Goal: Task Accomplishment & Management: Manage account settings

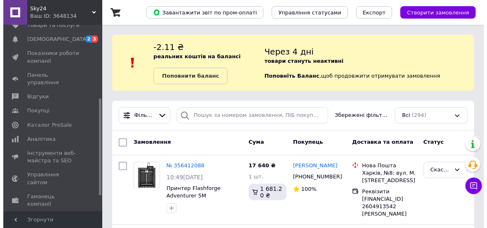
scroll to position [165, 0]
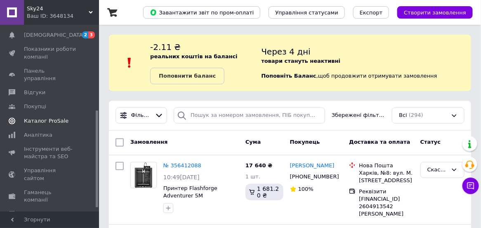
click at [43, 117] on span "Каталог ProSale" at bounding box center [46, 120] width 45 height 7
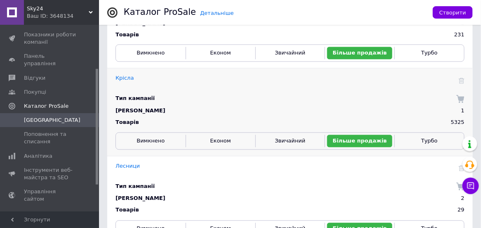
scroll to position [412, 0]
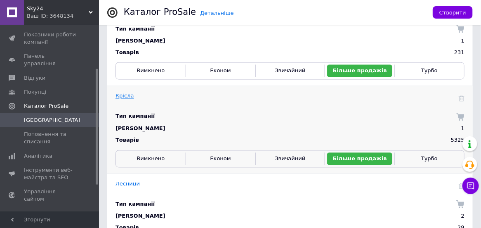
click at [120, 94] on link "Крісла" at bounding box center [124, 96] width 19 height 6
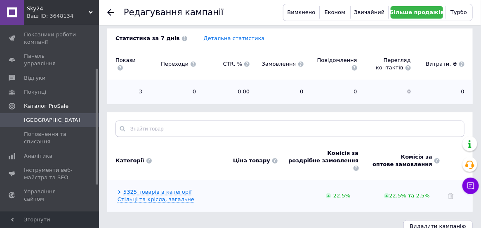
scroll to position [178, 0]
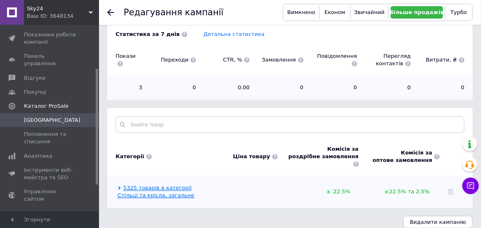
click at [146, 184] on link "5325 товарів в категорії Стільці та крісла, загальне" at bounding box center [156, 191] width 77 height 14
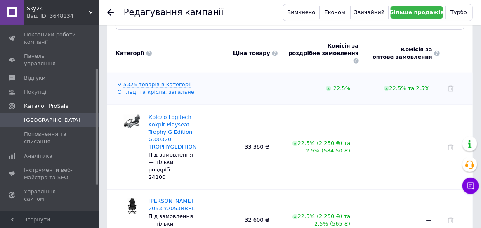
scroll to position [302, 0]
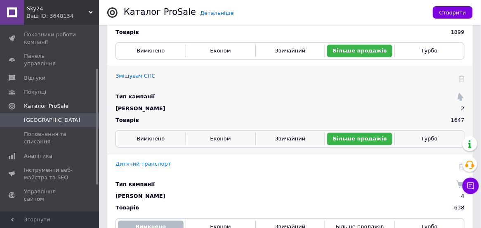
scroll to position [1444, 0]
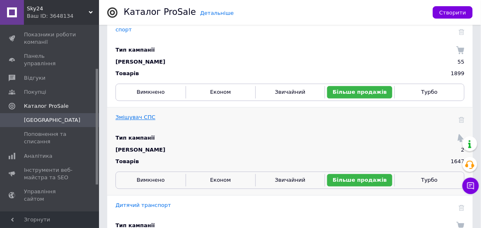
click at [135, 115] on link "Змішувач СПС" at bounding box center [135, 117] width 40 height 6
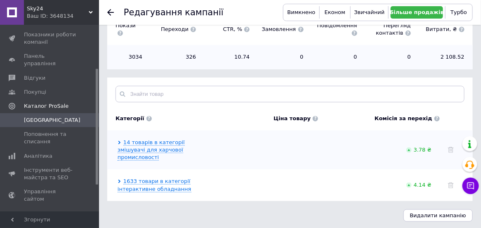
scroll to position [210, 0]
drag, startPoint x: 55, startPoint y: 112, endPoint x: 76, endPoint y: 117, distance: 21.5
click at [55, 116] on span "[GEOGRAPHIC_DATA]" at bounding box center [50, 119] width 52 height 7
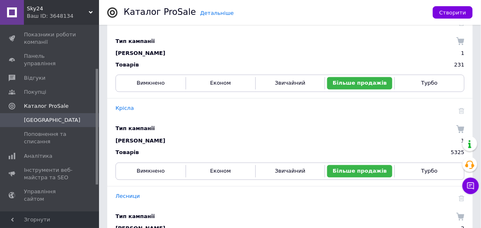
scroll to position [412, 0]
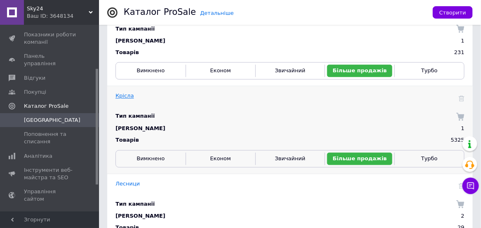
click at [124, 97] on link "Крісла" at bounding box center [124, 96] width 19 height 6
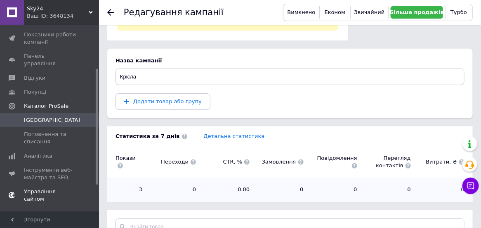
scroll to position [82, 0]
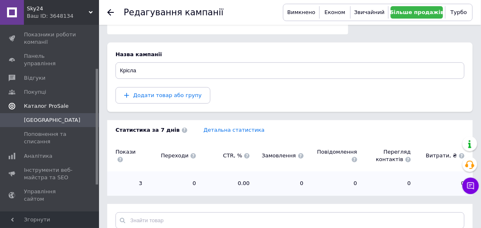
click at [32, 102] on span "Каталог ProSale" at bounding box center [46, 105] width 45 height 7
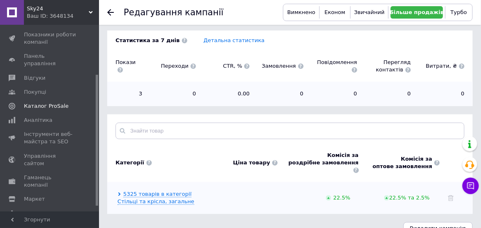
scroll to position [178, 0]
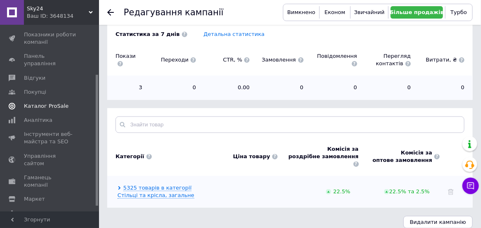
click at [45, 102] on span "Каталог ProSale" at bounding box center [46, 105] width 45 height 7
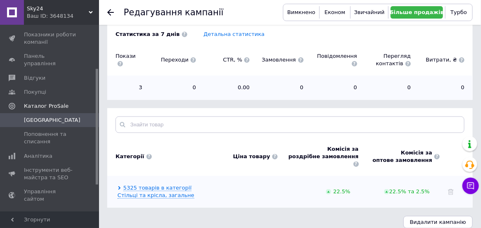
click at [41, 116] on span "[GEOGRAPHIC_DATA]" at bounding box center [52, 119] width 57 height 7
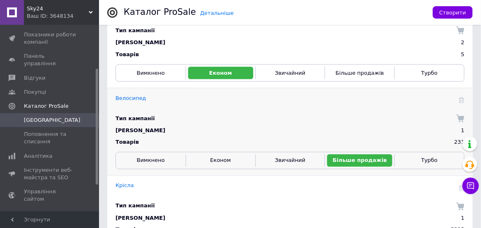
scroll to position [330, 0]
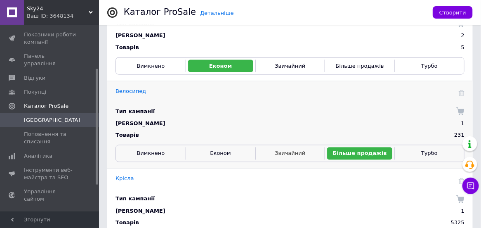
click at [287, 156] on span "Звичайний" at bounding box center [290, 153] width 31 height 6
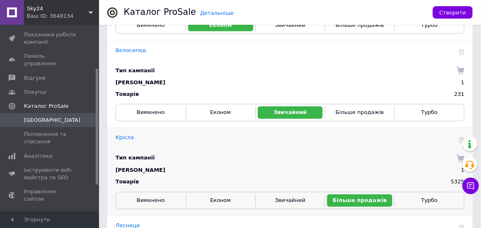
scroll to position [412, 0]
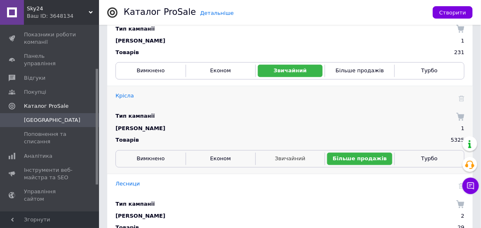
click at [299, 159] on span "Звичайний" at bounding box center [290, 159] width 31 height 6
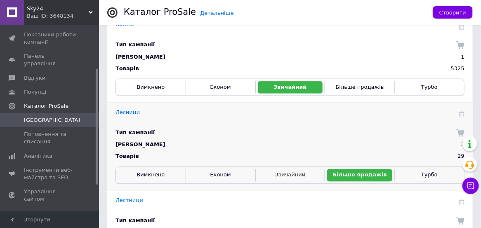
scroll to position [495, 0]
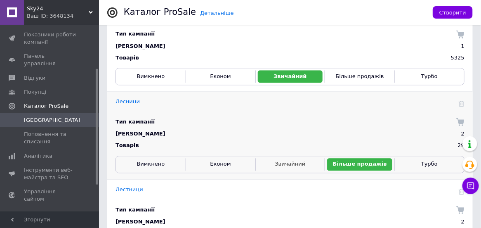
click at [299, 167] on span "Звичайний" at bounding box center [290, 163] width 31 height 6
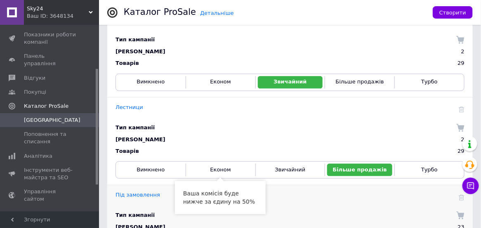
scroll to position [577, 0]
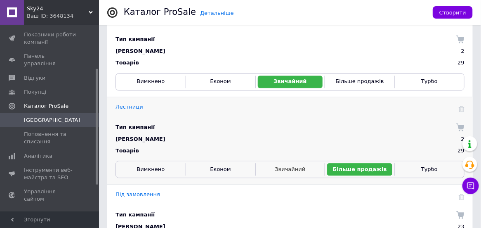
click at [291, 170] on span "Звичайний" at bounding box center [290, 169] width 31 height 6
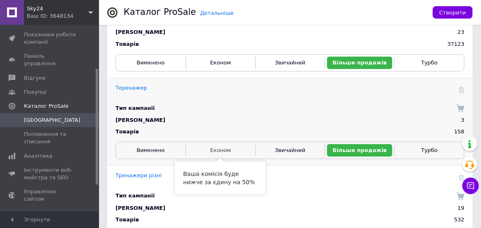
scroll to position [784, 0]
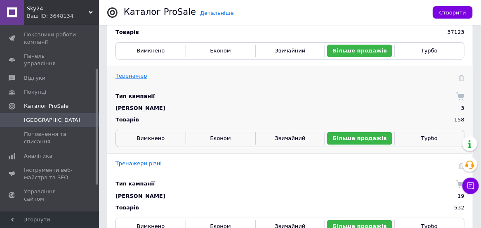
click at [130, 76] on link "Теренажер" at bounding box center [131, 76] width 32 height 6
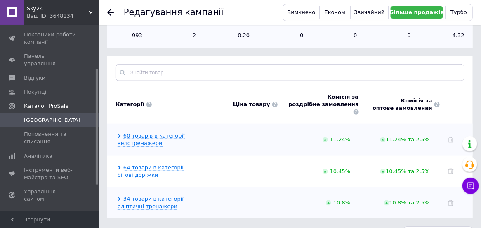
scroll to position [241, 0]
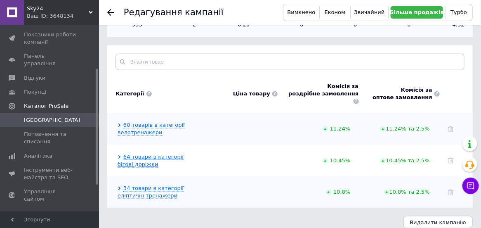
click at [160, 153] on link "64 товари в категорії бігові доріжки" at bounding box center [151, 160] width 66 height 14
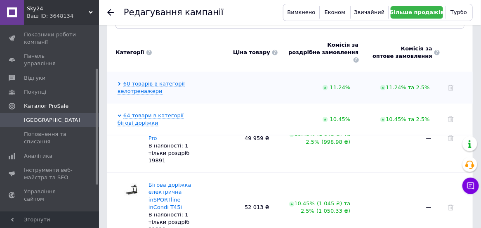
scroll to position [0, 0]
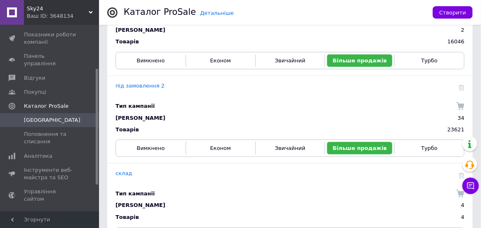
scroll to position [1196, 0]
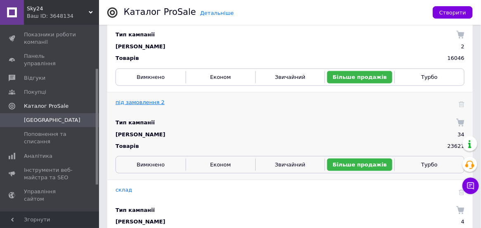
click at [145, 101] on link "під замовлення 2" at bounding box center [139, 102] width 49 height 6
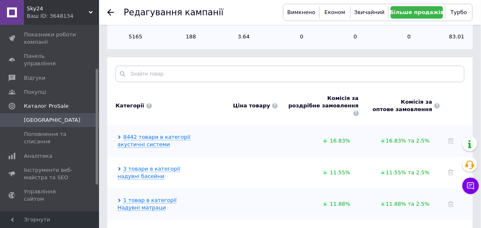
scroll to position [247, 0]
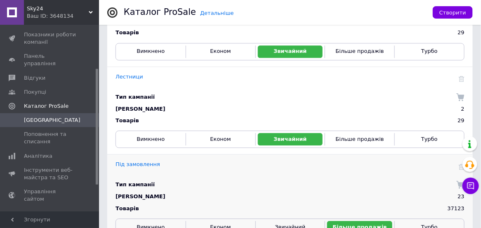
scroll to position [619, 0]
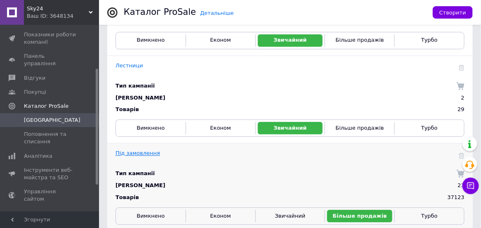
click at [146, 153] on link "Під замовлення" at bounding box center [137, 153] width 45 height 6
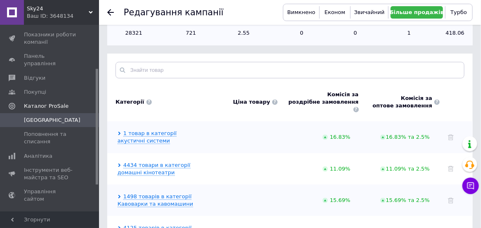
scroll to position [247, 0]
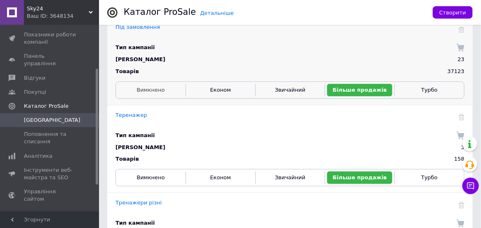
scroll to position [742, 0]
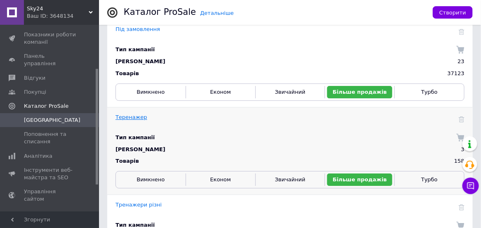
click at [135, 116] on link "Теренажер" at bounding box center [131, 117] width 32 height 6
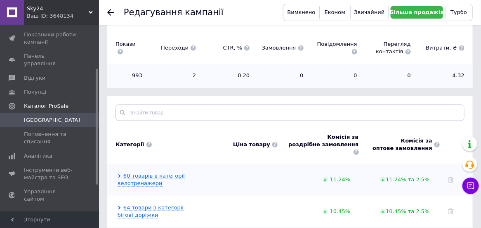
scroll to position [241, 0]
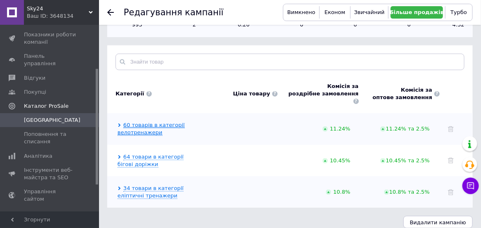
click at [140, 122] on link "60 товарів в категорії велотренажери" at bounding box center [151, 129] width 67 height 14
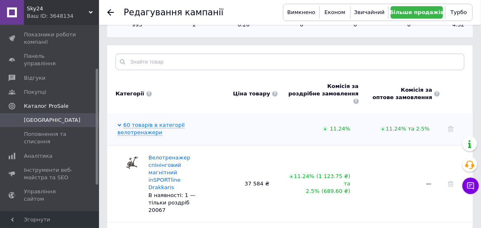
scroll to position [282, 0]
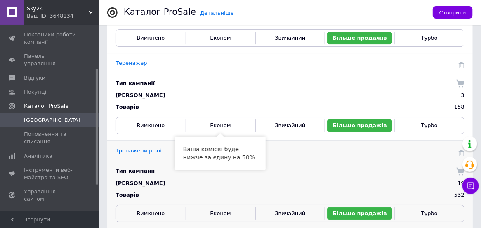
scroll to position [825, 0]
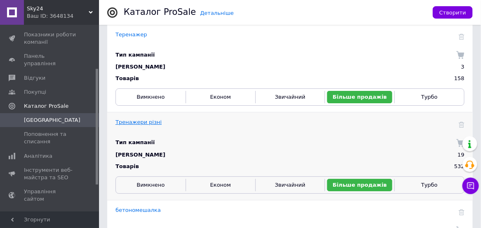
click at [142, 122] on link "Тренажери різні" at bounding box center [138, 122] width 46 height 6
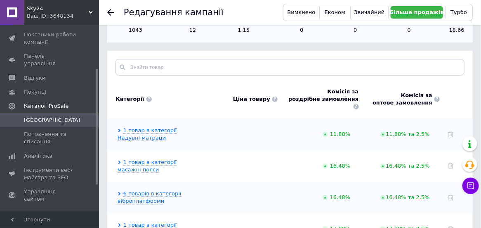
scroll to position [247, 0]
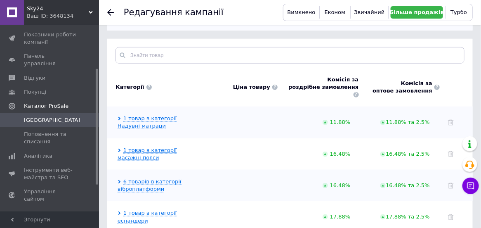
click at [156, 147] on link "1 товар в категорії масажні пояси" at bounding box center [147, 154] width 59 height 14
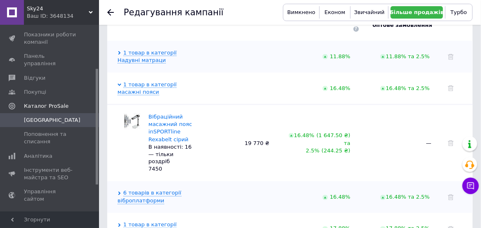
scroll to position [289, 0]
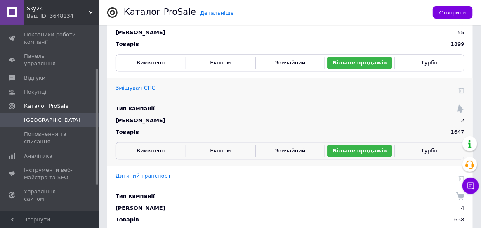
scroll to position [1485, 0]
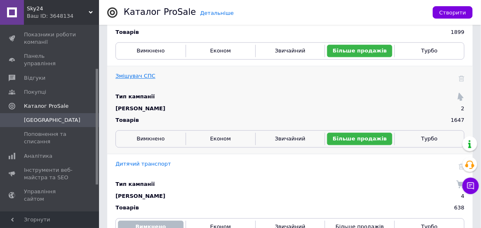
click at [134, 74] on link "Змішувач СПС" at bounding box center [135, 76] width 40 height 6
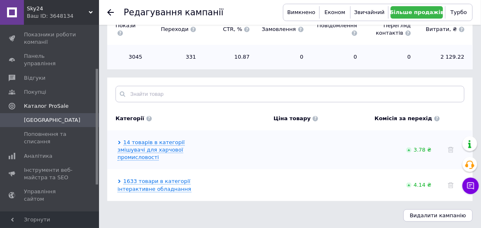
scroll to position [210, 0]
click at [44, 116] on span "[GEOGRAPHIC_DATA]" at bounding box center [52, 119] width 57 height 7
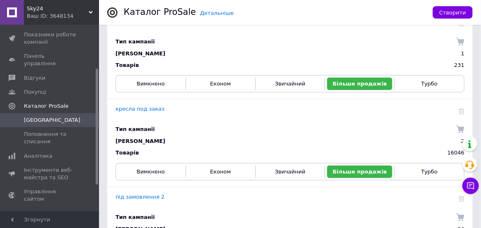
scroll to position [1114, 0]
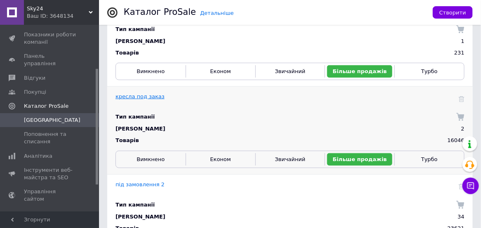
click at [144, 97] on link "кресла под заказ" at bounding box center [139, 96] width 49 height 6
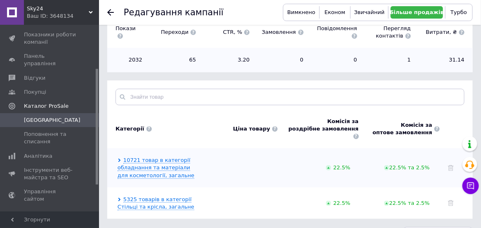
scroll to position [217, 0]
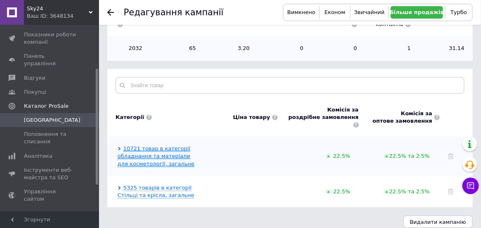
click at [167, 147] on link "10721 товар в категорії обладнання та матеріали для косметології, загальне" at bounding box center [156, 155] width 77 height 21
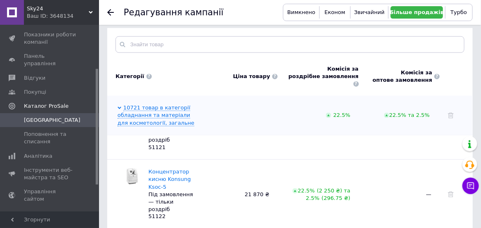
scroll to position [41, 0]
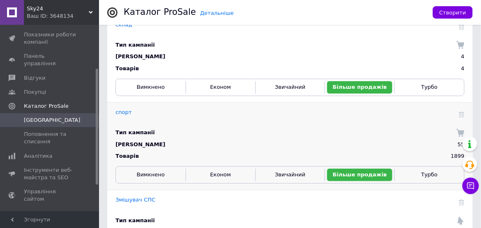
scroll to position [1402, 0]
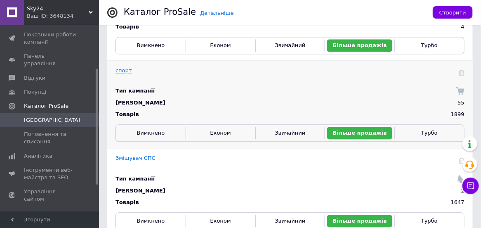
click at [122, 71] on link "спорт" at bounding box center [123, 71] width 16 height 6
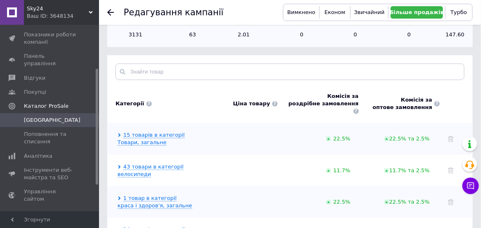
scroll to position [231, 0]
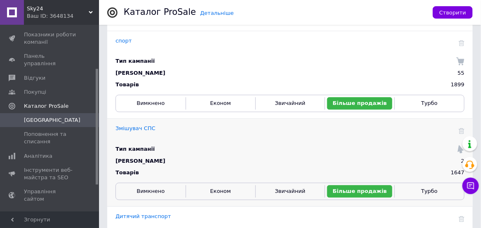
scroll to position [1444, 0]
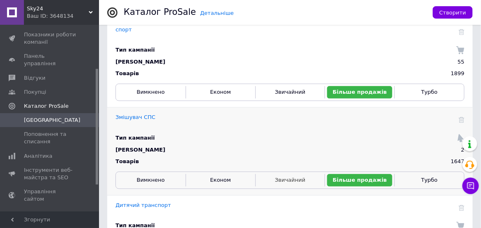
click at [291, 178] on span "Звичайний" at bounding box center [290, 180] width 31 height 6
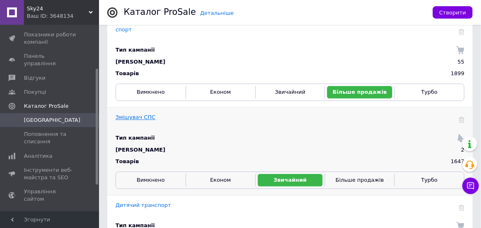
click at [132, 115] on link "Змішувач СПС" at bounding box center [135, 117] width 40 height 6
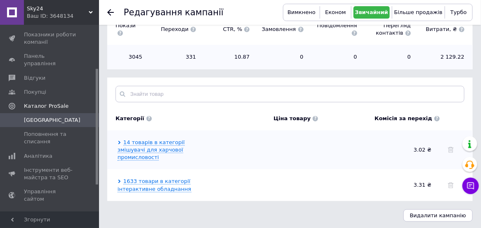
scroll to position [210, 0]
click at [146, 146] on link "14 товарів в категорії змішувачі для харчової промисловості" at bounding box center [151, 148] width 67 height 21
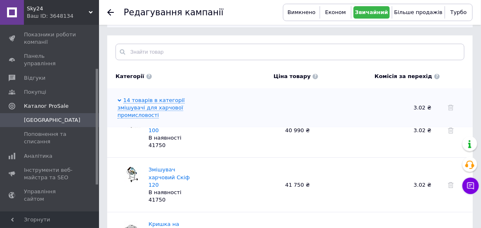
scroll to position [0, 0]
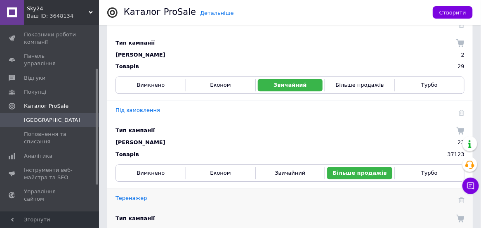
scroll to position [660, 0]
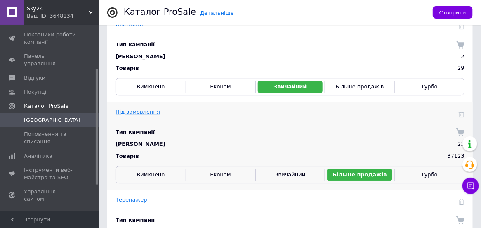
click at [134, 111] on link "Під замовлення" at bounding box center [137, 111] width 45 height 6
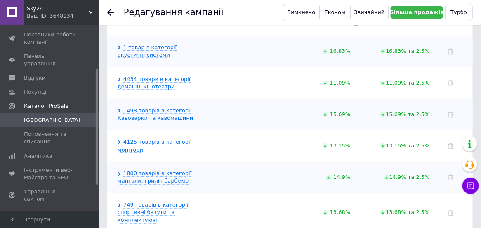
scroll to position [330, 0]
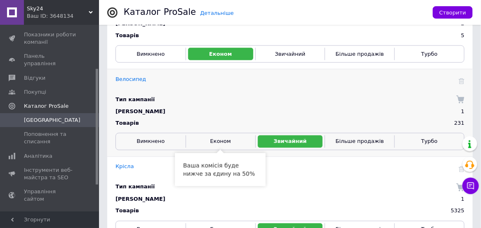
scroll to position [330, 0]
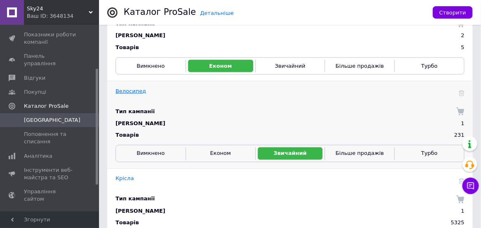
click at [128, 91] on link "Велосипед" at bounding box center [130, 91] width 31 height 6
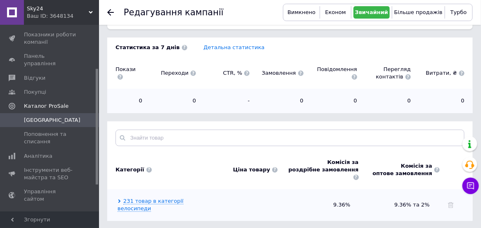
scroll to position [178, 0]
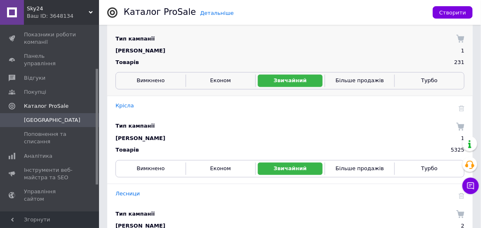
scroll to position [412, 0]
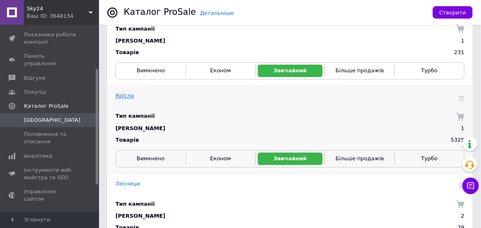
click at [124, 95] on link "Крісла" at bounding box center [124, 96] width 19 height 6
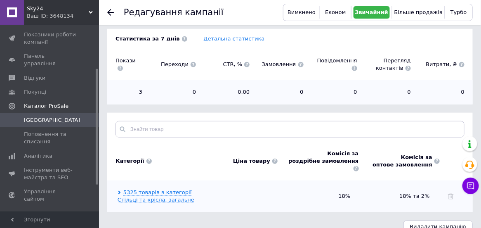
scroll to position [178, 0]
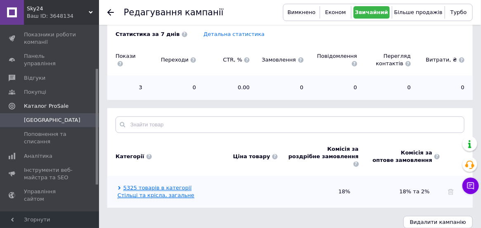
click at [148, 187] on link "5325 товарів в категорії Стільці та крісла, загальне" at bounding box center [156, 191] width 77 height 14
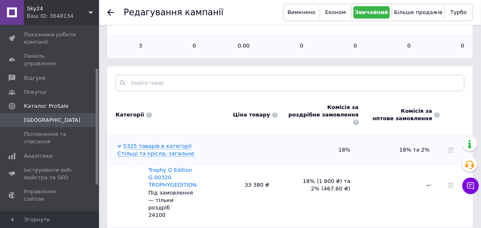
scroll to position [41, 0]
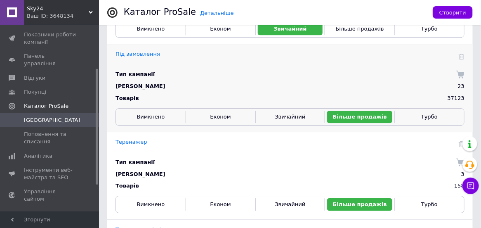
scroll to position [742, 0]
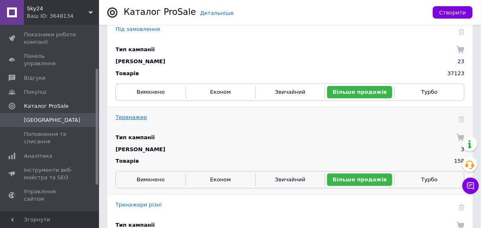
click at [132, 117] on link "Теренажер" at bounding box center [131, 117] width 32 height 6
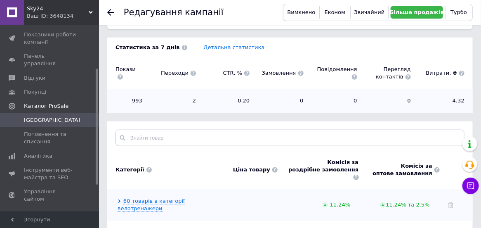
scroll to position [241, 0]
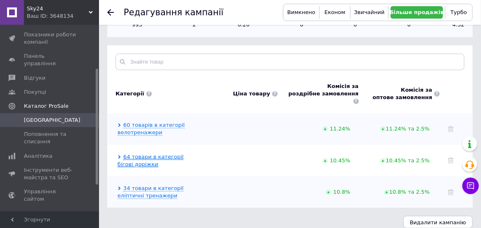
click at [157, 153] on link "64 товари в категорії бігові доріжки" at bounding box center [151, 160] width 66 height 14
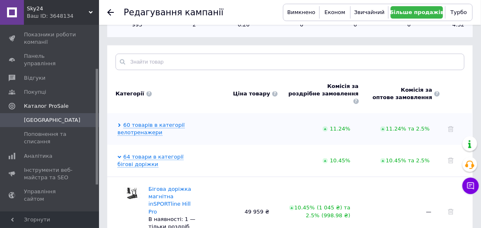
scroll to position [324, 0]
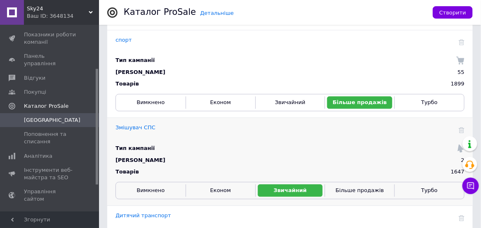
scroll to position [1392, 0]
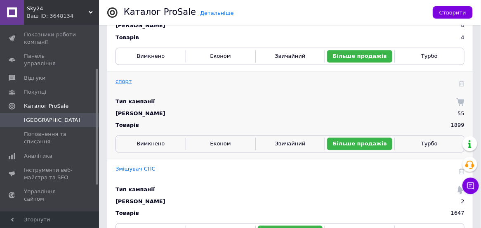
click at [122, 81] on link "спорт" at bounding box center [123, 81] width 16 height 6
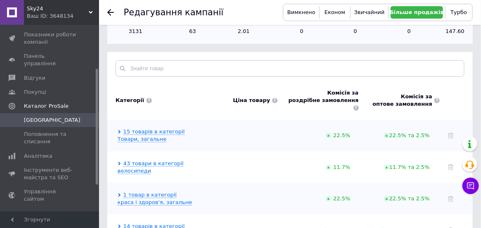
scroll to position [272, 0]
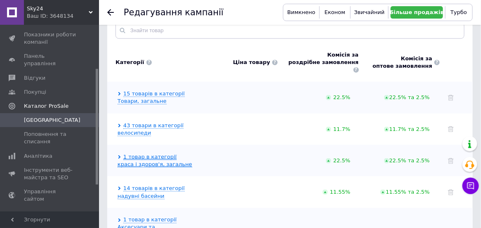
click at [169, 153] on link "1 товар в категорії краса і здоров'я, загальне" at bounding box center [155, 160] width 75 height 14
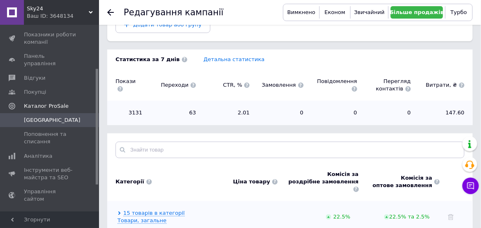
scroll to position [148, 0]
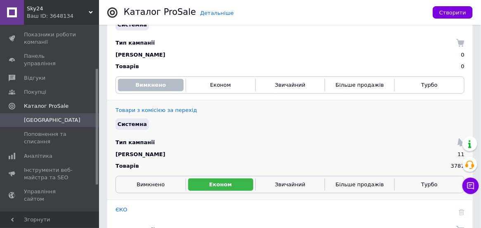
scroll to position [165, 0]
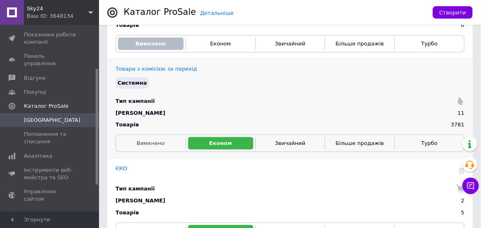
click at [148, 145] on span "Вимкнено" at bounding box center [151, 143] width 28 height 6
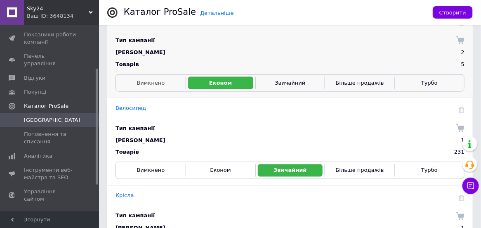
scroll to position [330, 0]
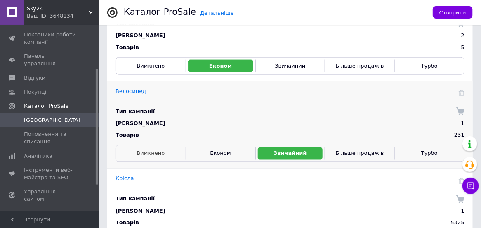
click at [160, 151] on span "Вимкнено" at bounding box center [151, 153] width 28 height 6
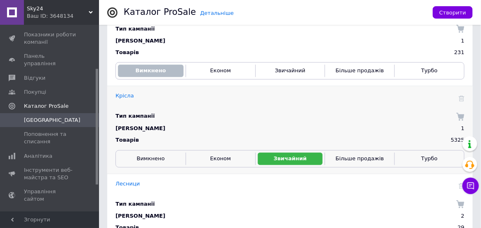
scroll to position [454, 0]
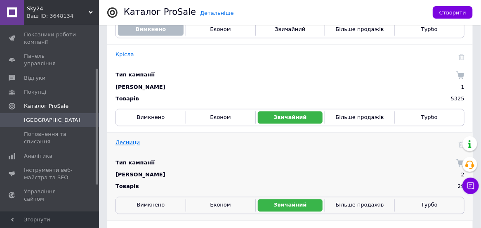
click at [132, 145] on link "Лесници" at bounding box center [127, 142] width 24 height 6
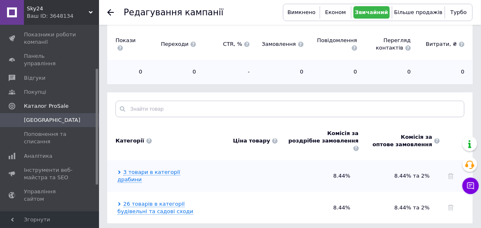
scroll to position [206, 0]
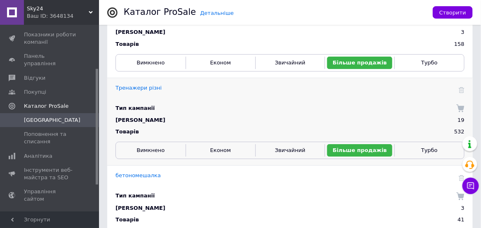
scroll to position [784, 0]
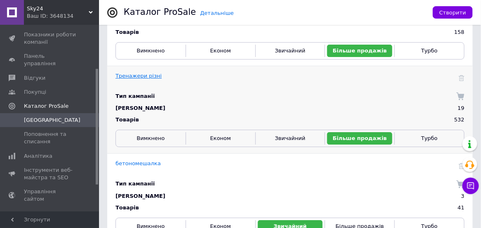
click at [139, 76] on link "Тренажери різні" at bounding box center [138, 76] width 46 height 6
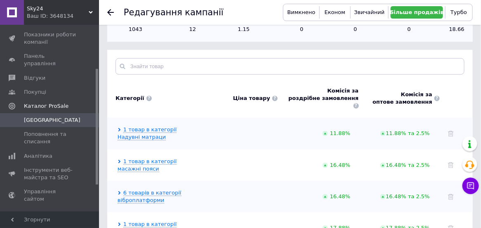
scroll to position [247, 0]
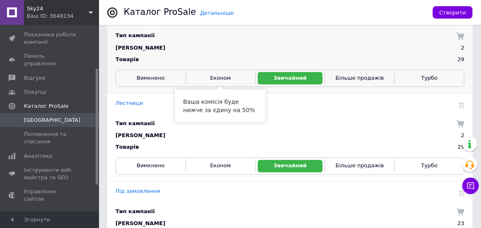
scroll to position [495, 0]
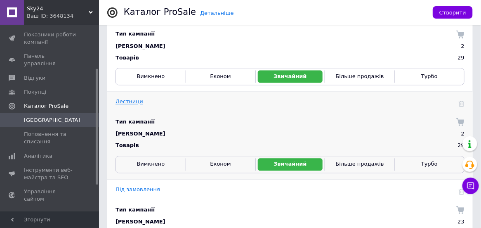
click at [130, 102] on link "Лестници" at bounding box center [129, 101] width 28 height 6
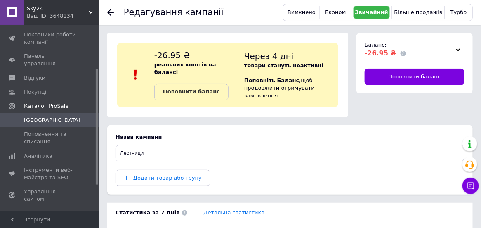
scroll to position [206, 0]
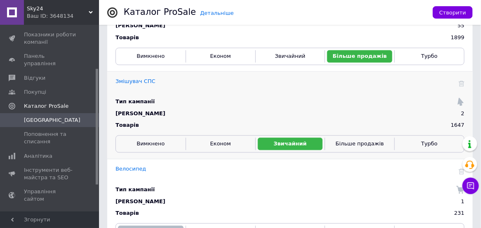
scroll to position [1351, 0]
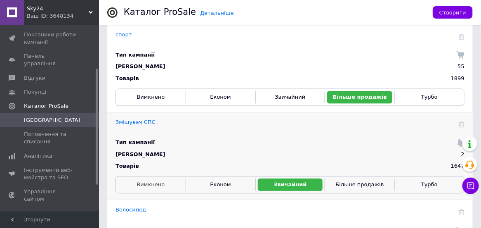
click at [164, 183] on button "Вимкнено" at bounding box center [151, 185] width 66 height 12
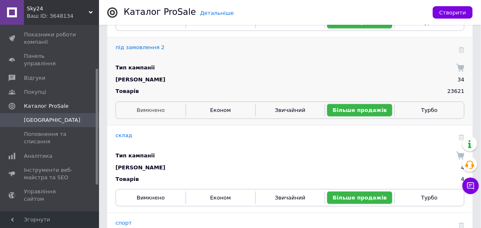
scroll to position [1145, 0]
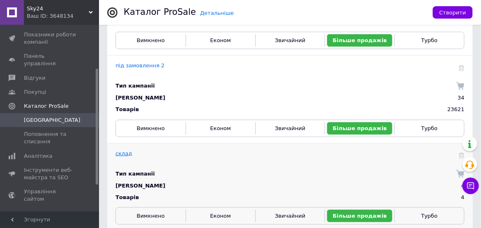
click at [123, 154] on link "склад" at bounding box center [123, 153] width 16 height 6
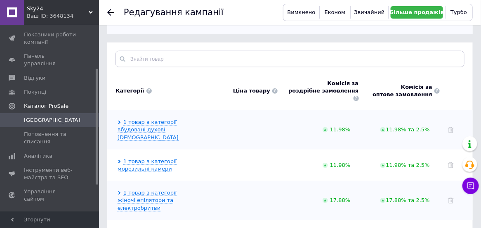
scroll to position [231, 0]
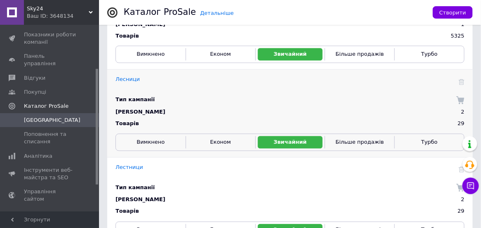
scroll to position [412, 0]
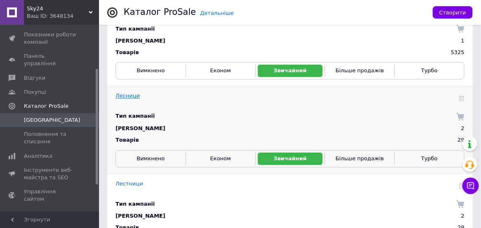
click at [120, 96] on link "Лесници" at bounding box center [127, 96] width 24 height 6
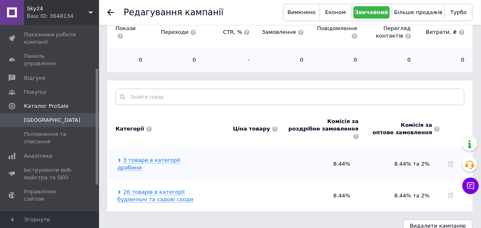
scroll to position [210, 0]
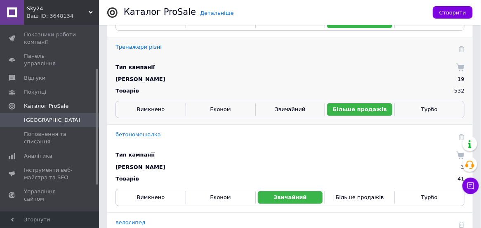
scroll to position [825, 0]
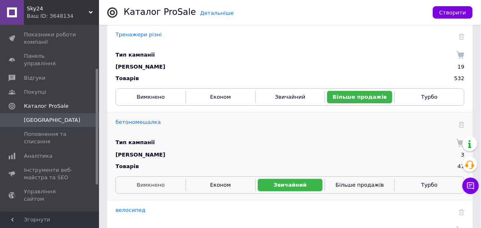
click at [155, 186] on span "Вимкнено" at bounding box center [151, 184] width 28 height 6
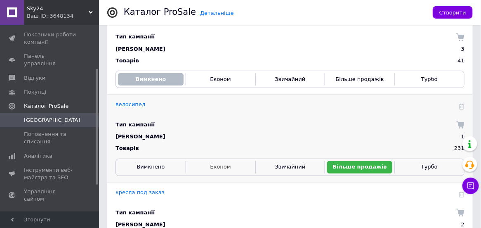
scroll to position [949, 0]
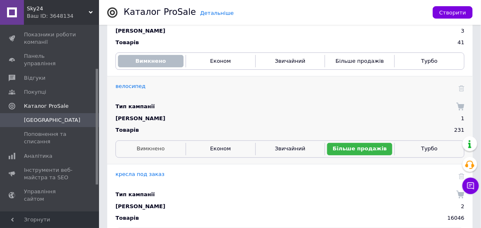
click at [158, 149] on span "Вимкнено" at bounding box center [151, 148] width 28 height 6
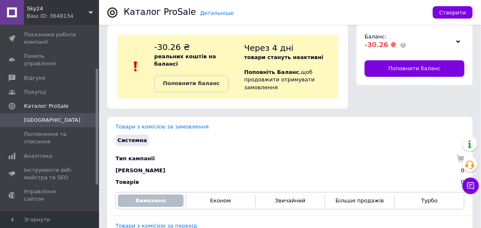
scroll to position [0, 0]
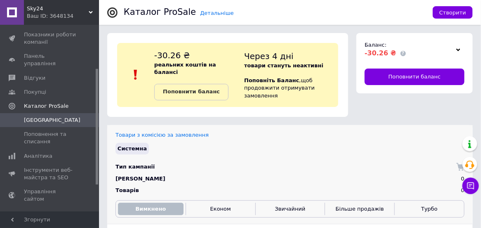
click at [307, 156] on div "Системна" at bounding box center [289, 149] width 353 height 16
